Goal: Find specific page/section: Find specific page/section

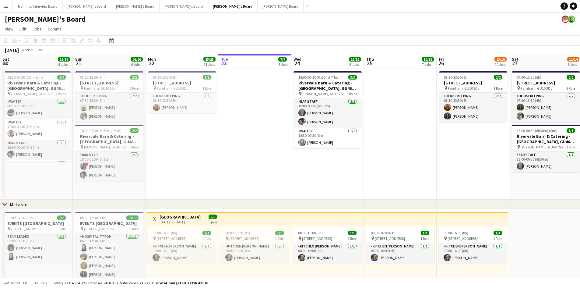
scroll to position [0, 146]
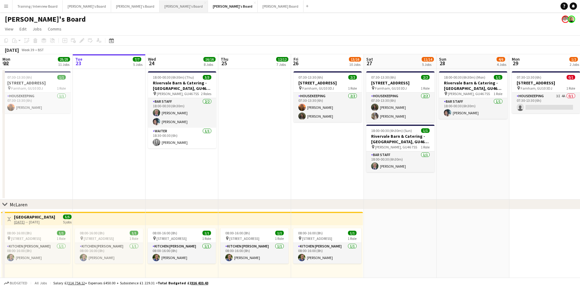
click at [160, 7] on button "[PERSON_NAME]'s Board Close" at bounding box center [184, 6] width 48 height 12
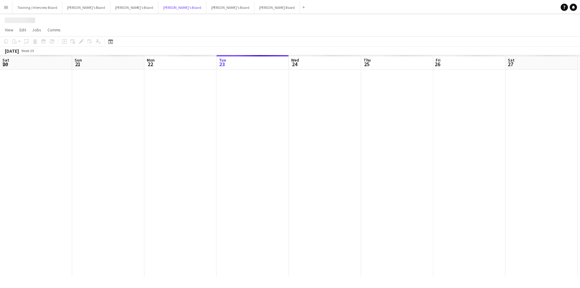
scroll to position [0, 146]
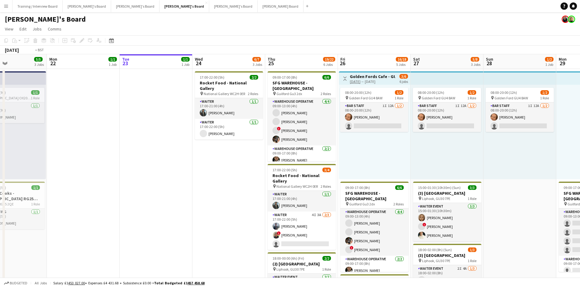
drag, startPoint x: 89, startPoint y: 63, endPoint x: 211, endPoint y: 66, distance: 121.6
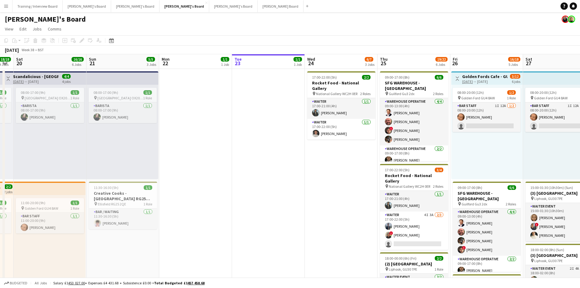
scroll to position [0, 127]
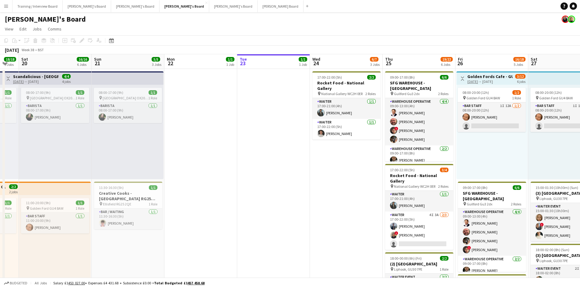
drag, startPoint x: 142, startPoint y: 65, endPoint x: 168, endPoint y: 68, distance: 25.5
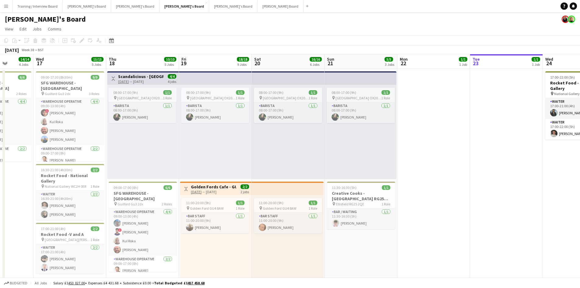
drag, startPoint x: 100, startPoint y: 62, endPoint x: 263, endPoint y: 63, distance: 163.3
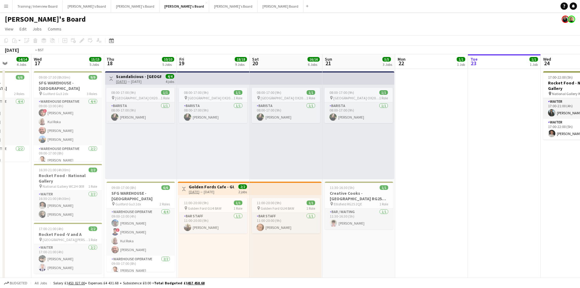
drag, startPoint x: 92, startPoint y: 64, endPoint x: 275, endPoint y: 71, distance: 182.9
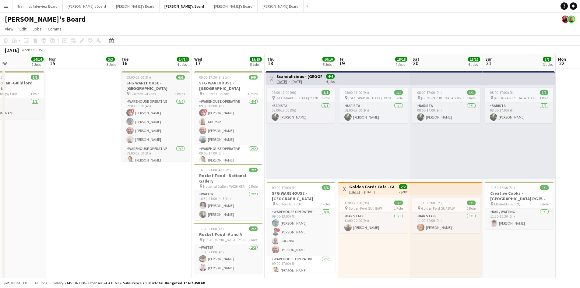
drag, startPoint x: 97, startPoint y: 67, endPoint x: 140, endPoint y: 73, distance: 43.6
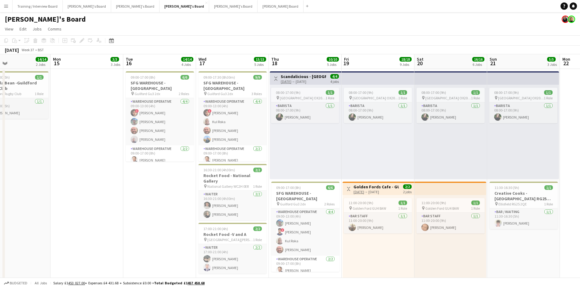
drag, startPoint x: 73, startPoint y: 62, endPoint x: 219, endPoint y: 64, distance: 145.9
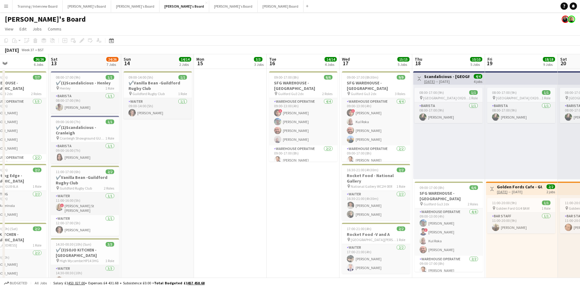
scroll to position [0, 135]
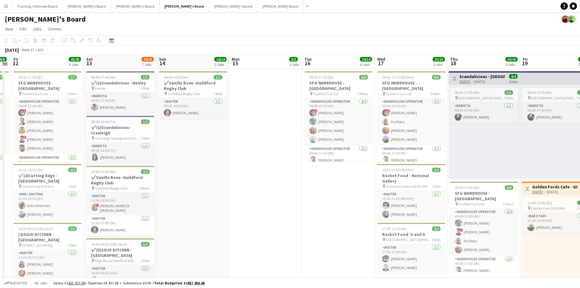
drag, startPoint x: 97, startPoint y: 63, endPoint x: 132, endPoint y: 64, distance: 35.3
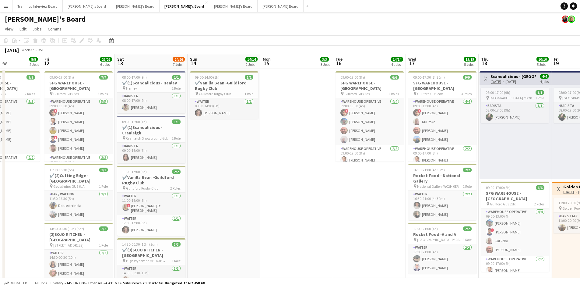
scroll to position [0, 173]
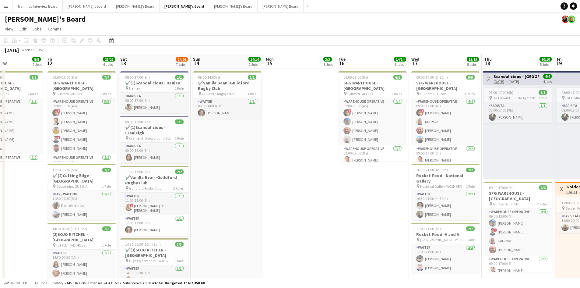
drag, startPoint x: 115, startPoint y: 62, endPoint x: 149, endPoint y: 63, distance: 34.2
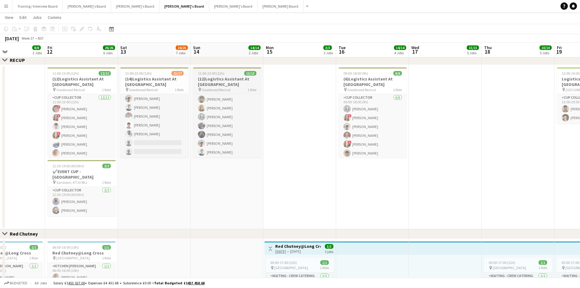
scroll to position [63, 0]
click at [246, 30] on app-toolbar "Copy Paste Paste Ctrl+V Paste with crew Ctrl+Shift+V Paste linked Job [GEOGRAPH…" at bounding box center [290, 29] width 580 height 10
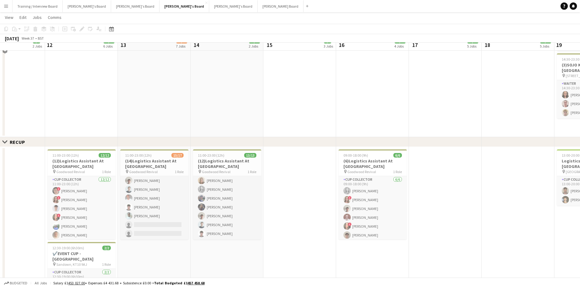
scroll to position [366, 0]
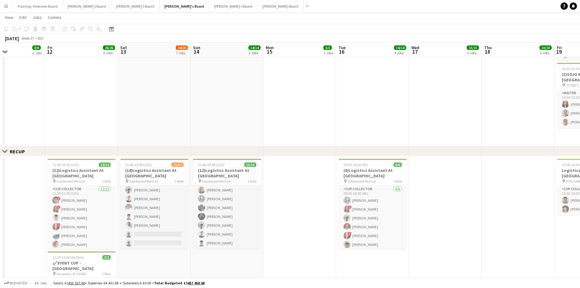
drag, startPoint x: 7, startPoint y: 5, endPoint x: 13, endPoint y: 14, distance: 10.2
click at [7, 5] on app-icon "Menu" at bounding box center [6, 6] width 5 height 5
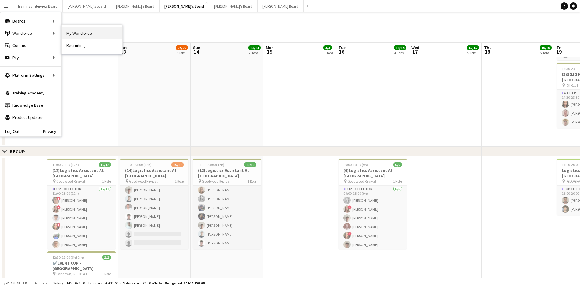
click at [81, 34] on link "My Workforce" at bounding box center [92, 33] width 61 height 12
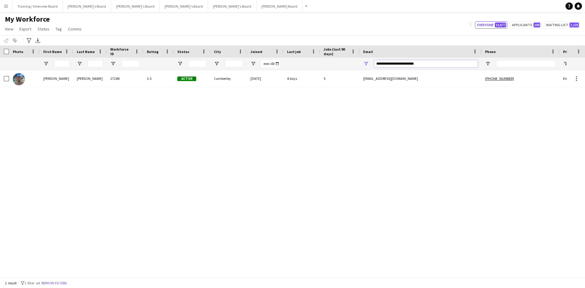
drag, startPoint x: 432, startPoint y: 64, endPoint x: 296, endPoint y: 69, distance: 135.4
click at [297, 69] on div at bounding box center [330, 64] width 661 height 12
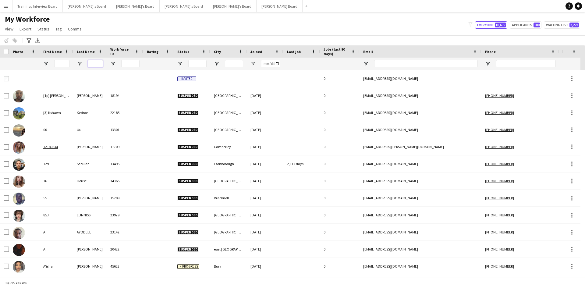
click at [92, 63] on input "Last Name Filter Input" at bounding box center [95, 63] width 15 height 7
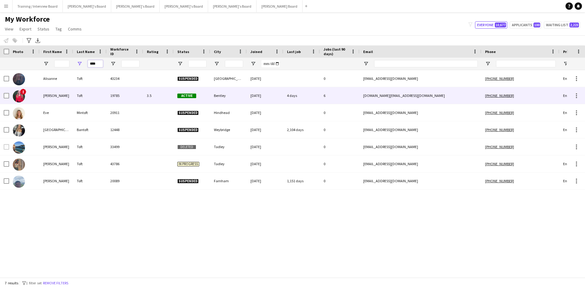
type input "****"
click at [68, 95] on div "[PERSON_NAME]" at bounding box center [57, 95] width 34 height 17
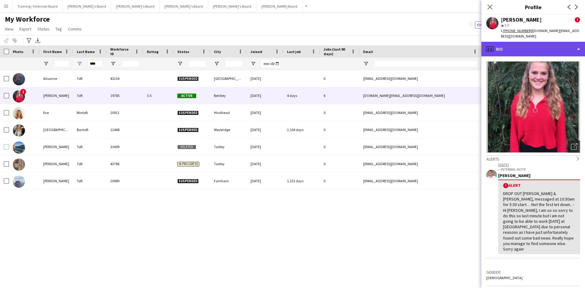
click at [533, 43] on div "profile Bio" at bounding box center [533, 49] width 104 height 15
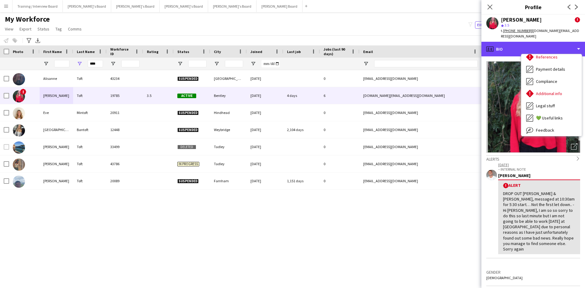
scroll to position [82, 0]
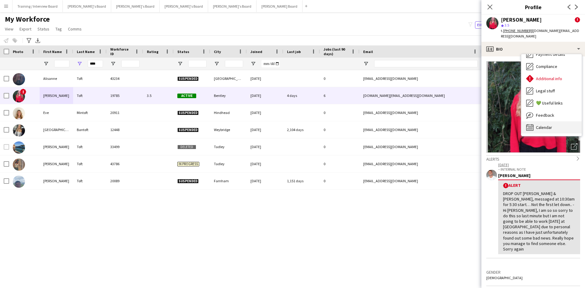
click at [568, 121] on div "Calendar Calendar" at bounding box center [551, 127] width 60 height 12
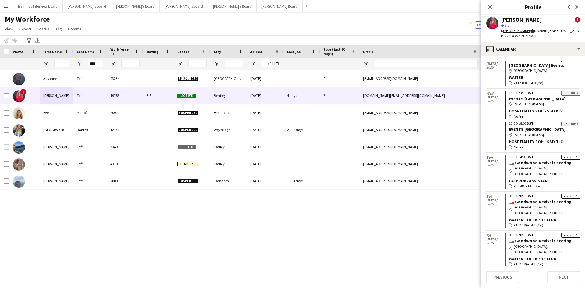
scroll to position [1676, 0]
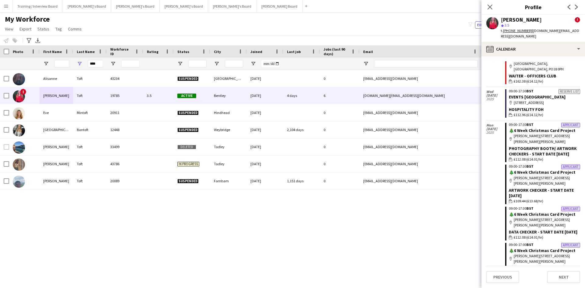
click at [342, 29] on div "My Workforce View Views Default view Compliance RTW Checks [GEOGRAPHIC_DATA] Se…" at bounding box center [292, 25] width 585 height 21
